Goal: Information Seeking & Learning: Learn about a topic

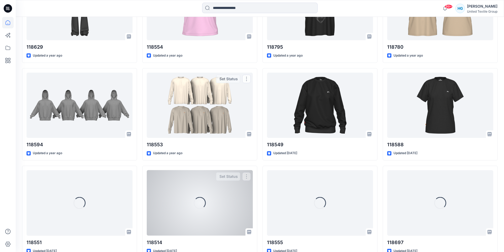
scroll to position [602, 0]
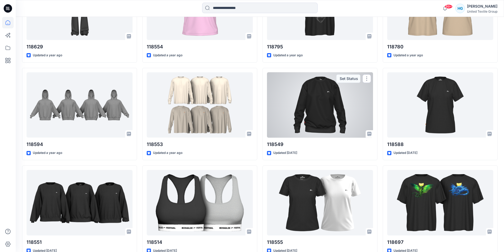
click at [319, 124] on div at bounding box center [320, 104] width 106 height 65
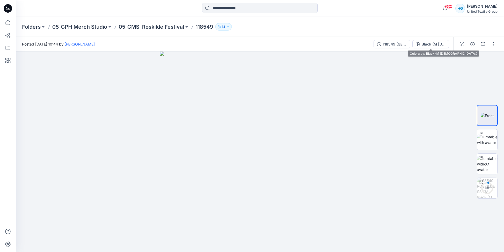
click at [434, 44] on div "Black (M Female)" at bounding box center [434, 44] width 24 height 6
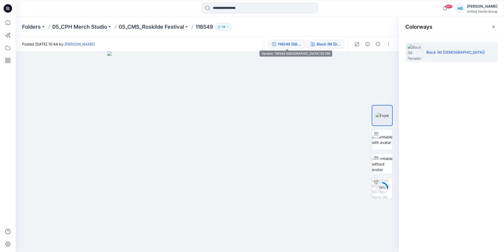
click at [296, 48] on button "118549 ROSKILDE SS KM" at bounding box center [287, 44] width 37 height 8
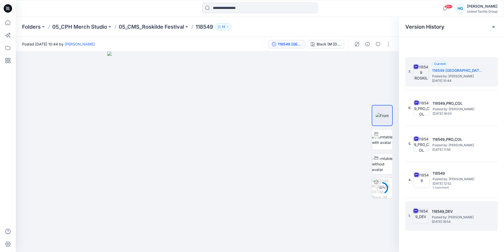
click at [448, 212] on h5 "118549_DEV" at bounding box center [458, 211] width 53 height 6
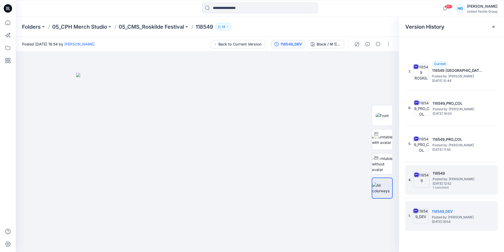
click at [445, 176] on span "Posted by: Jolanta Bizunoviciene" at bounding box center [459, 178] width 53 height 5
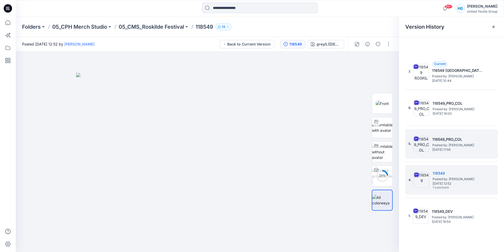
click at [454, 149] on span "Friday, February 16, 2024 11:56" at bounding box center [458, 150] width 53 height 4
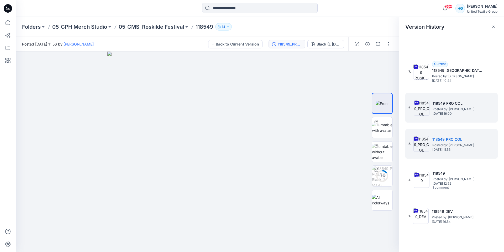
click at [446, 104] on h5 "118549_PRO_COL" at bounding box center [459, 103] width 53 height 6
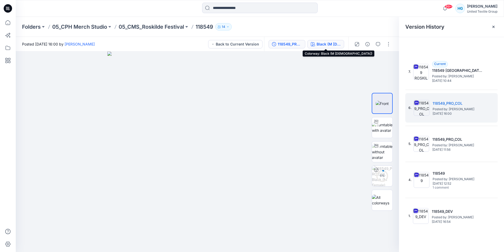
click at [326, 47] on button "Black (M Female)" at bounding box center [325, 44] width 37 height 8
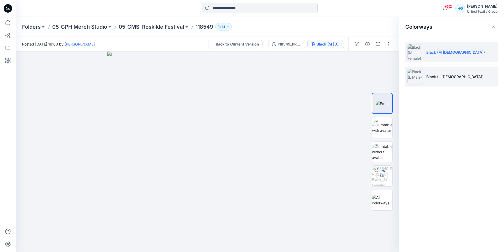
click at [433, 81] on li "Black (L Male)" at bounding box center [451, 76] width 92 height 20
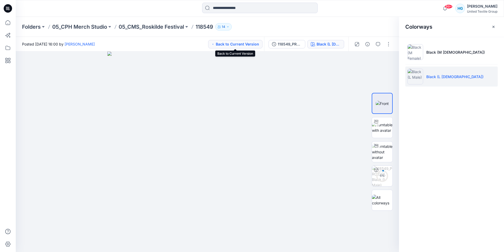
drag, startPoint x: 241, startPoint y: 45, endPoint x: 253, endPoint y: 45, distance: 12.1
click at [241, 45] on button "Back to Current Version" at bounding box center [235, 44] width 54 height 8
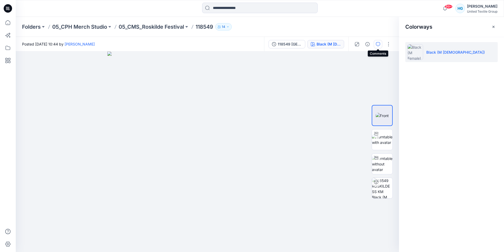
click at [378, 45] on icon "button" at bounding box center [378, 44] width 4 height 4
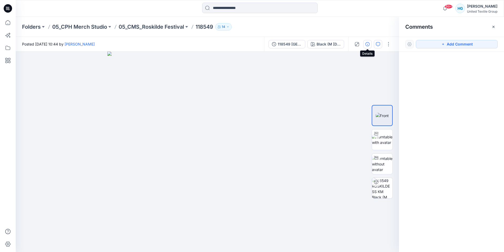
click at [366, 45] on icon "button" at bounding box center [368, 44] width 4 height 4
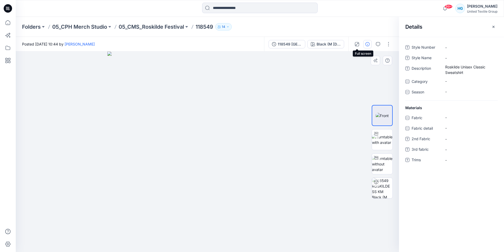
click at [356, 44] on icon "button" at bounding box center [357, 44] width 4 height 4
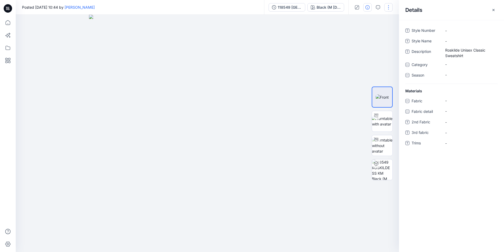
click at [389, 4] on button "button" at bounding box center [388, 7] width 8 height 8
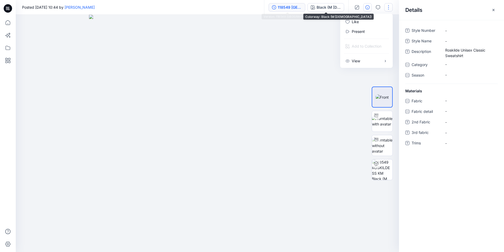
click at [301, 7] on div "118549 ROSKILDE SS KM" at bounding box center [290, 7] width 24 height 6
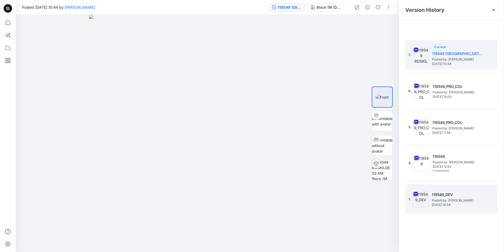
click at [467, 203] on span "Tuesday, January 16, 2024 16:54" at bounding box center [458, 205] width 53 height 4
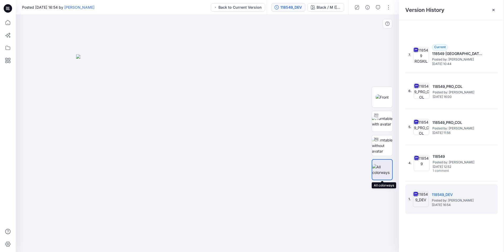
click at [376, 172] on img at bounding box center [382, 169] width 20 height 11
click at [382, 142] on img at bounding box center [382, 145] width 20 height 17
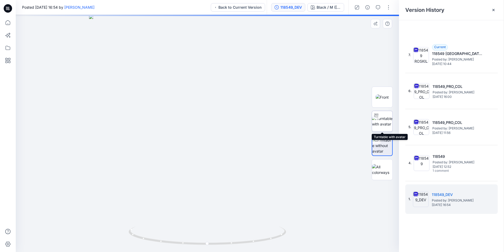
click at [386, 120] on img at bounding box center [382, 121] width 20 height 11
click at [386, 100] on img at bounding box center [382, 97] width 13 height 6
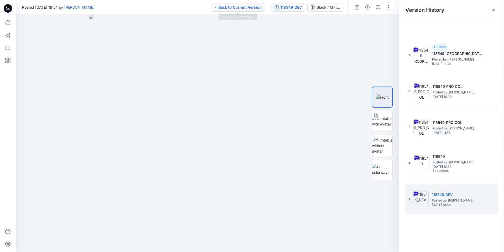
click at [246, 6] on button "Back to Current Version" at bounding box center [238, 7] width 54 height 8
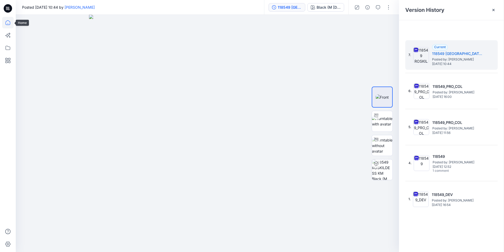
click at [8, 23] on icon at bounding box center [8, 23] width 0 height 1
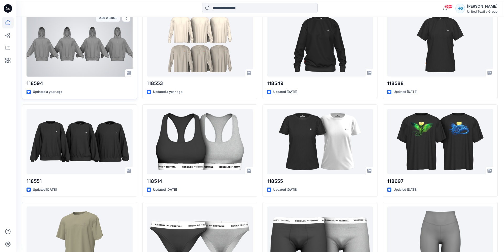
scroll to position [664, 0]
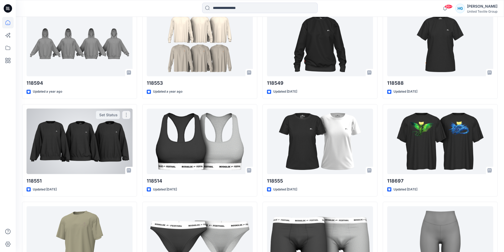
click at [82, 147] on div at bounding box center [80, 140] width 106 height 65
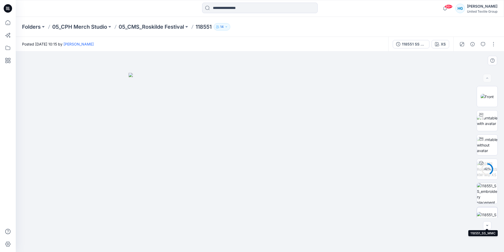
click at [491, 212] on img at bounding box center [487, 217] width 20 height 11
click at [317, 102] on img at bounding box center [260, 151] width 201 height 200
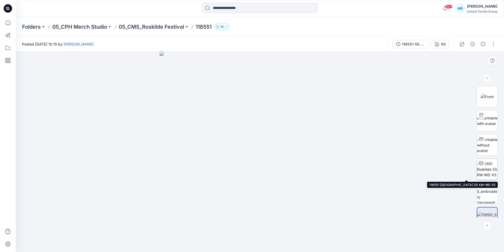
click at [492, 172] on img at bounding box center [487, 169] width 20 height 17
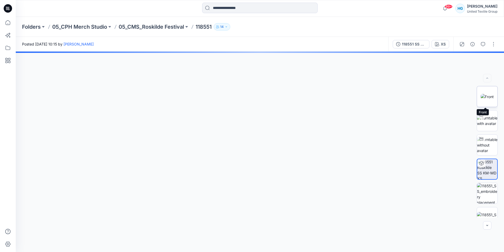
click at [492, 99] on img at bounding box center [487, 97] width 13 height 6
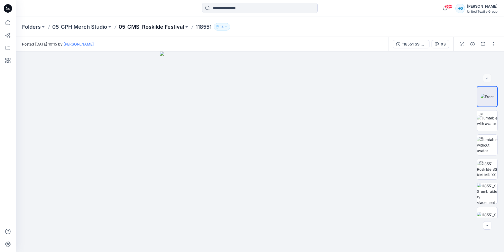
click at [143, 29] on p "05_CMS_Roskilde Festival" at bounding box center [151, 26] width 65 height 7
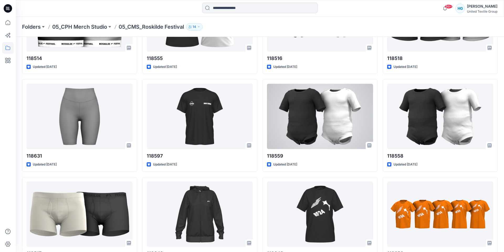
scroll to position [686, 0]
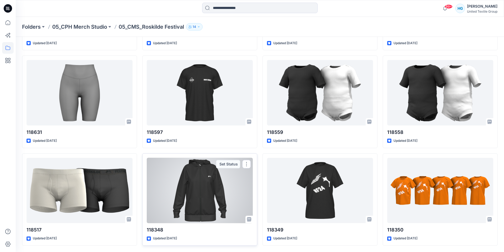
click at [210, 199] on div at bounding box center [200, 190] width 106 height 65
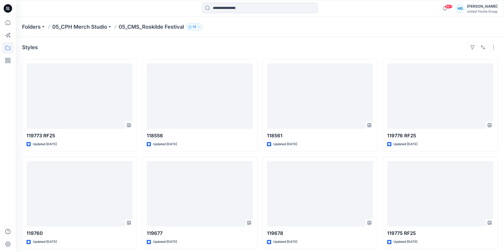
scroll to position [686, 0]
